Goal: Obtain resource: Obtain resource

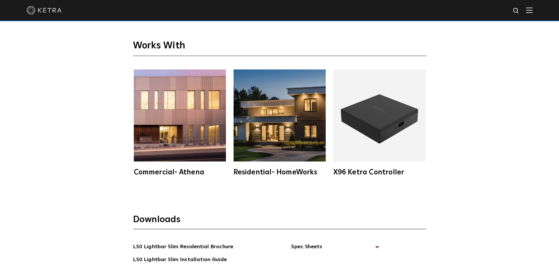
scroll to position [1173, 0]
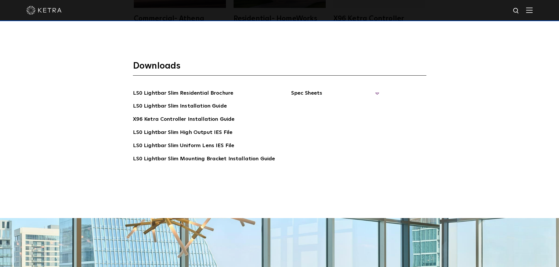
click at [301, 93] on span "Spec Sheets" at bounding box center [335, 95] width 88 height 13
click at [330, 106] on link "LS0 Lightbar Slim Spec Sheet" at bounding box center [335, 106] width 75 height 9
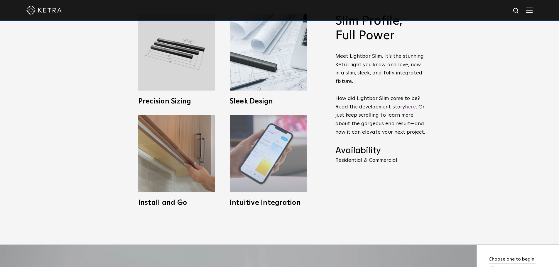
scroll to position [293, 0]
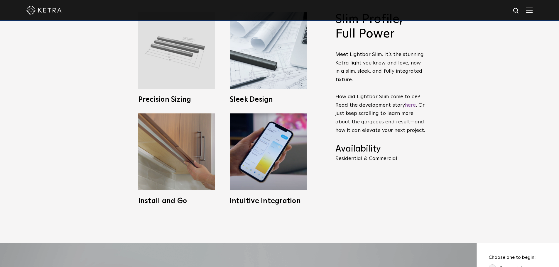
click at [191, 79] on img at bounding box center [176, 50] width 77 height 77
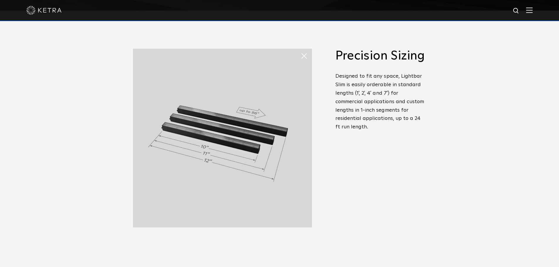
scroll to position [235, 0]
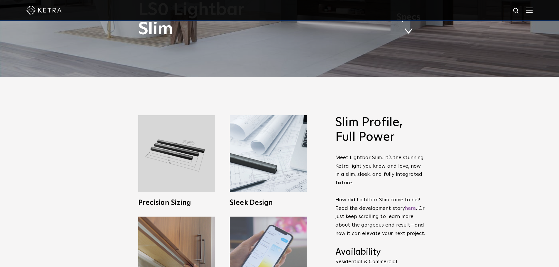
scroll to position [235, 0]
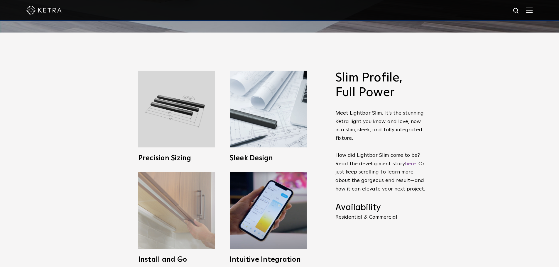
click at [185, 211] on img at bounding box center [176, 210] width 77 height 77
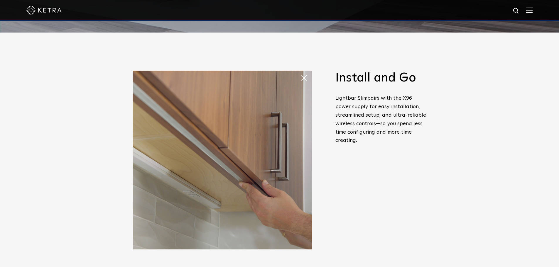
click at [214, 157] on img at bounding box center [222, 160] width 179 height 179
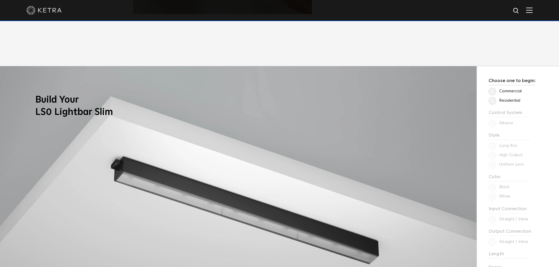
scroll to position [469, 0]
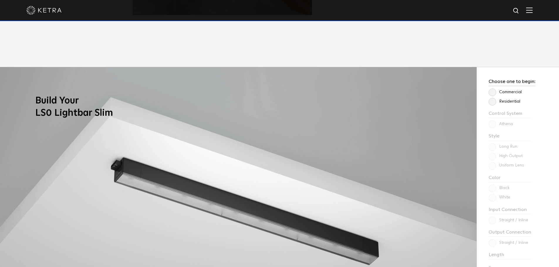
click at [486, 103] on div "Choose one to begin: Commercial Residential Control System Athena HomeWorks Sty…" at bounding box center [517, 201] width 82 height 268
click at [491, 101] on label "Residential" at bounding box center [504, 101] width 32 height 5
click at [0, 0] on input "Residential" at bounding box center [0, 0] width 0 height 0
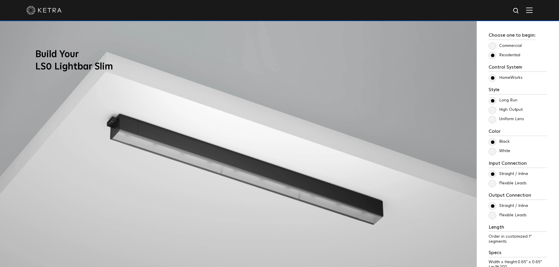
scroll to position [528, 0]
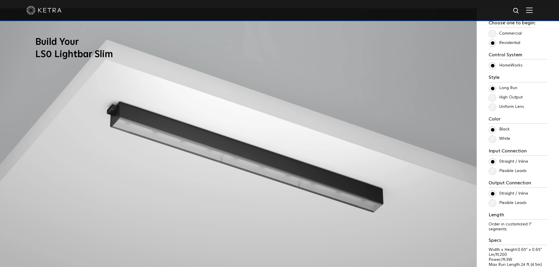
click at [493, 97] on label "High Output" at bounding box center [505, 97] width 34 height 5
click at [0, 0] on input "High Output" at bounding box center [0, 0] width 0 height 0
click at [492, 109] on label "Uniform Lens" at bounding box center [505, 106] width 35 height 5
click at [0, 0] on input "Uniform Lens" at bounding box center [0, 0] width 0 height 0
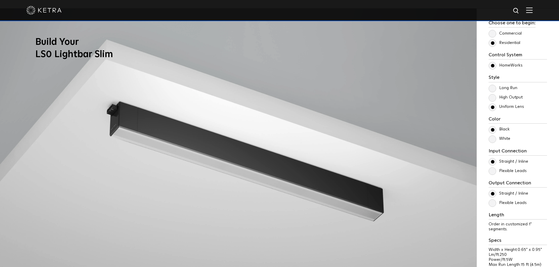
click at [494, 100] on label "High Output" at bounding box center [505, 97] width 34 height 5
click at [0, 0] on input "High Output" at bounding box center [0, 0] width 0 height 0
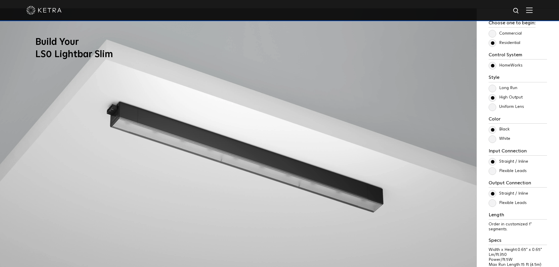
click at [493, 107] on label "Uniform Lens" at bounding box center [505, 106] width 35 height 5
click at [0, 0] on input "Uniform Lens" at bounding box center [0, 0] width 0 height 0
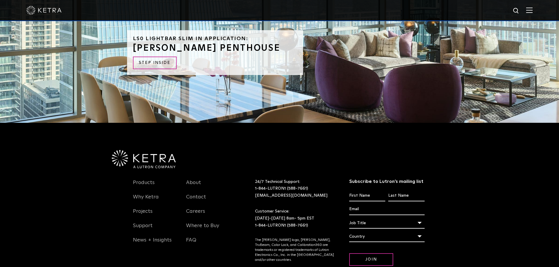
scroll to position [1407, 0]
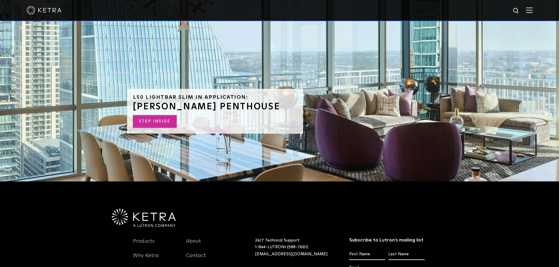
click at [157, 120] on link "STEP INSIDE" at bounding box center [155, 121] width 44 height 13
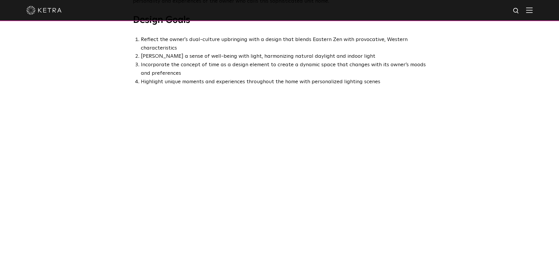
scroll to position [352, 0]
